Goal: Go to known website: Access a specific website the user already knows

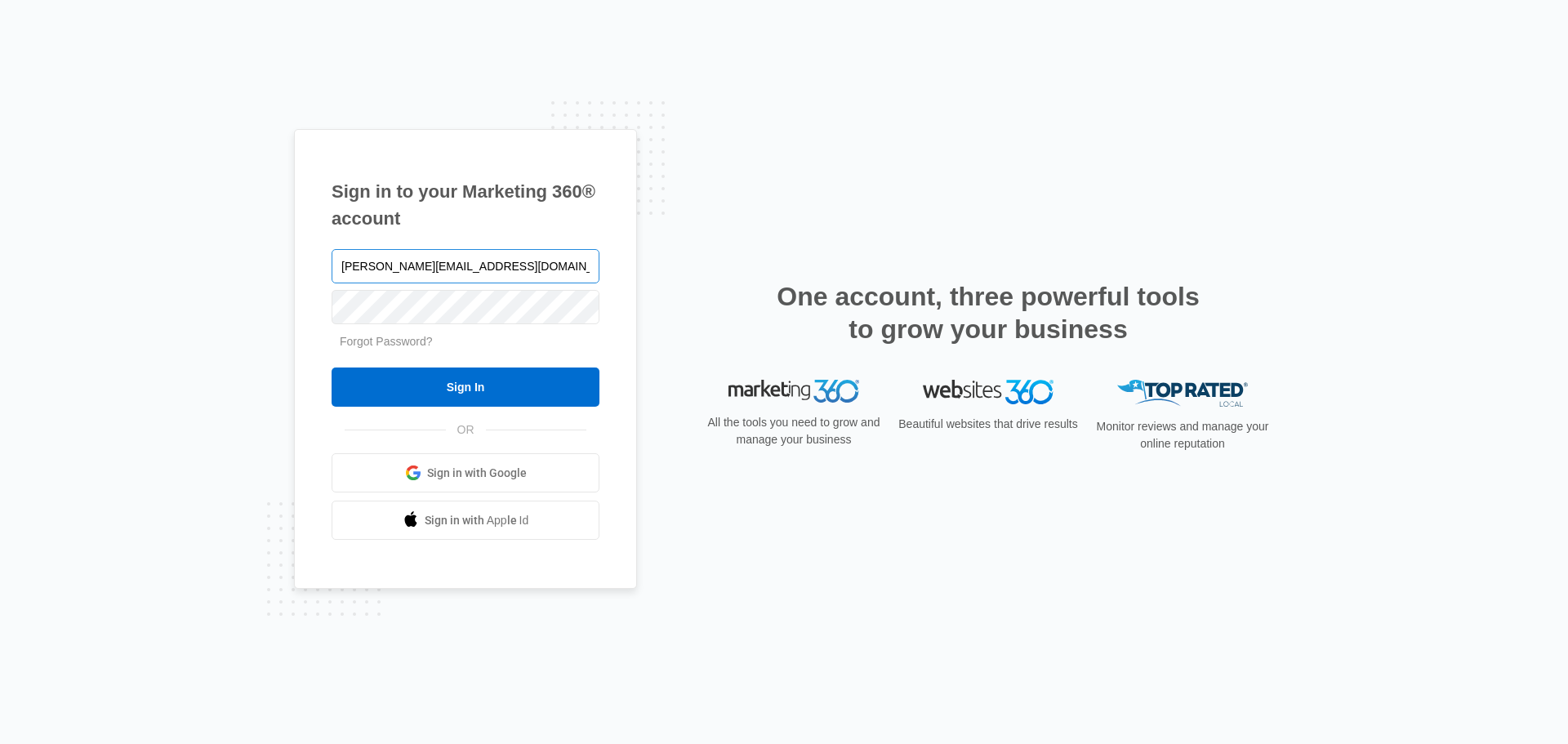
type input "[PERSON_NAME][EMAIL_ADDRESS][DOMAIN_NAME]"
click at [331, 367] on input "Sign In" at bounding box center [465, 386] width 268 height 39
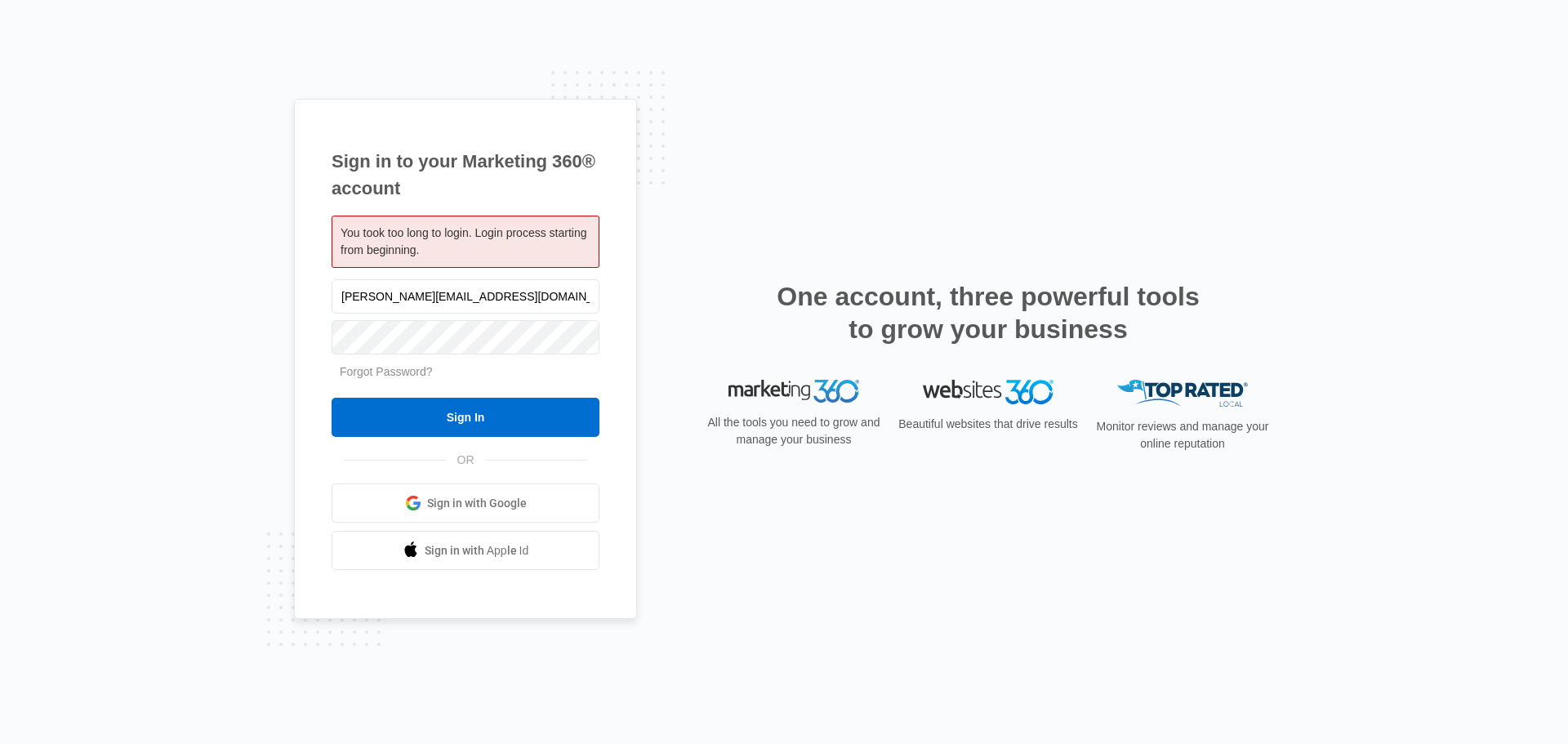
type input "[PERSON_NAME][EMAIL_ADDRESS][DOMAIN_NAME]"
click at [331, 398] on input "Sign In" at bounding box center [465, 417] width 268 height 39
